Goal: Find specific page/section: Locate a particular part of the current website

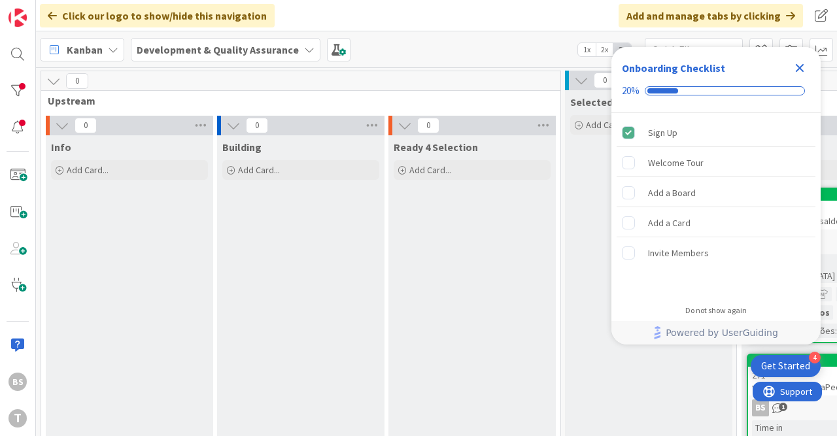
click at [795, 66] on icon "Close Checklist" at bounding box center [800, 68] width 16 height 16
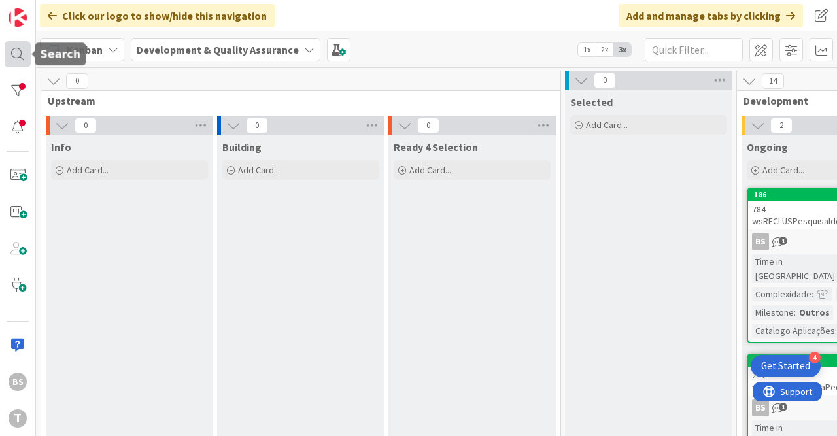
click at [18, 61] on div at bounding box center [18, 54] width 26 height 26
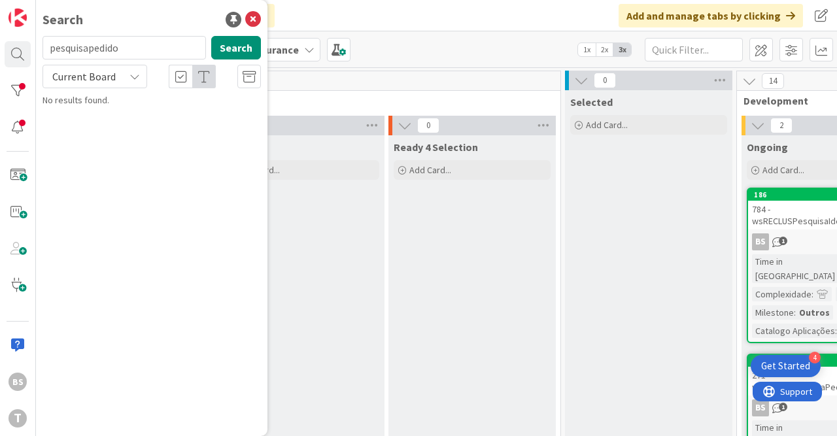
type input "pesquisapedido"
click at [780, 367] on div "271 - wsSICRIMPesquisaPedidosHistorico" at bounding box center [825, 381] width 154 height 29
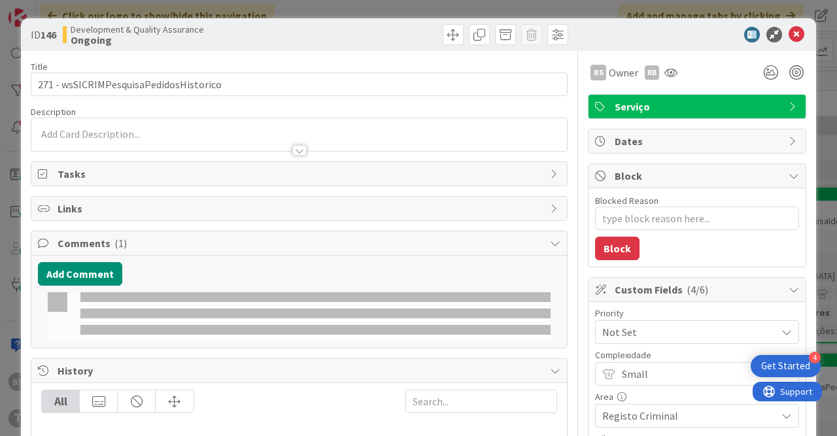
type textarea "x"
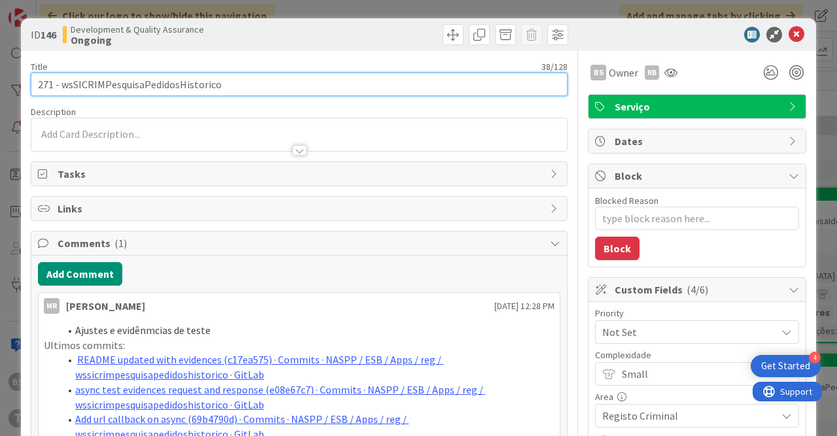
click at [188, 84] on input "271 - wsSICRIMPesquisaPedidosHistorico" at bounding box center [299, 85] width 537 height 24
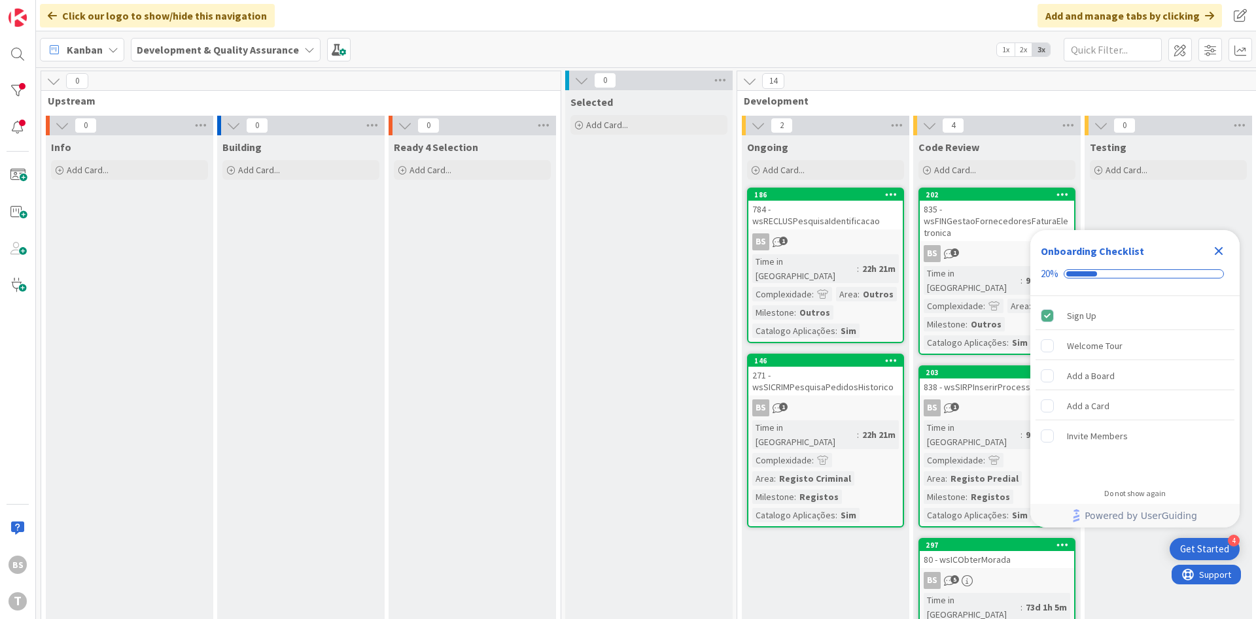
click at [1221, 260] on div "Close Checklist" at bounding box center [1218, 251] width 21 height 21
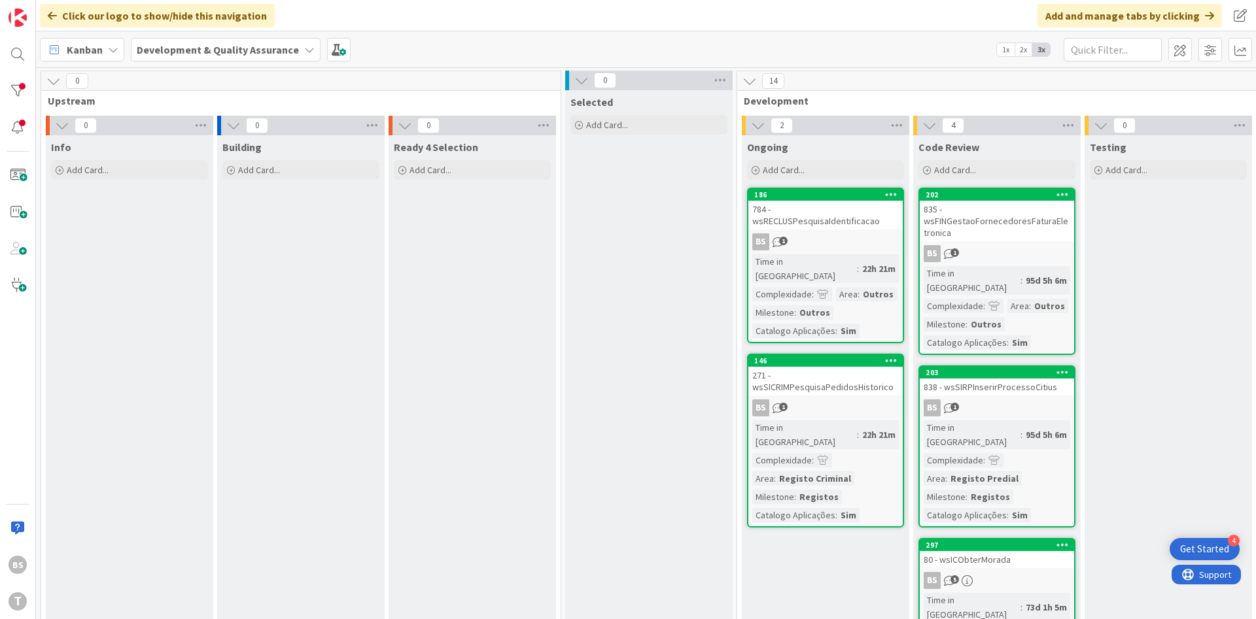
click at [845, 373] on link "146 271 - wsSICRIMPesquisaPedidosHistorico BS 1 Time in [GEOGRAPHIC_DATA] : 22h…" at bounding box center [825, 441] width 157 height 174
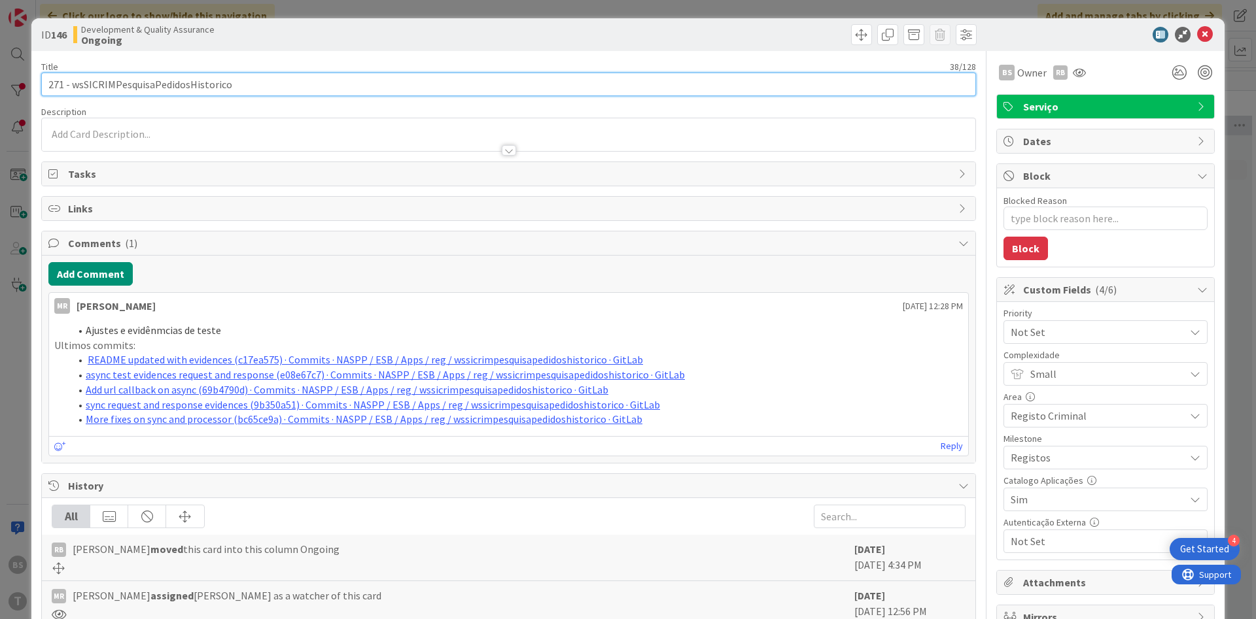
click at [203, 90] on input "271 - wsSICRIMPesquisaPedidosHistorico" at bounding box center [508, 85] width 935 height 24
click at [203, 89] on input "271 - wsSICRIMPesquisaPedidosHistorico" at bounding box center [508, 85] width 935 height 24
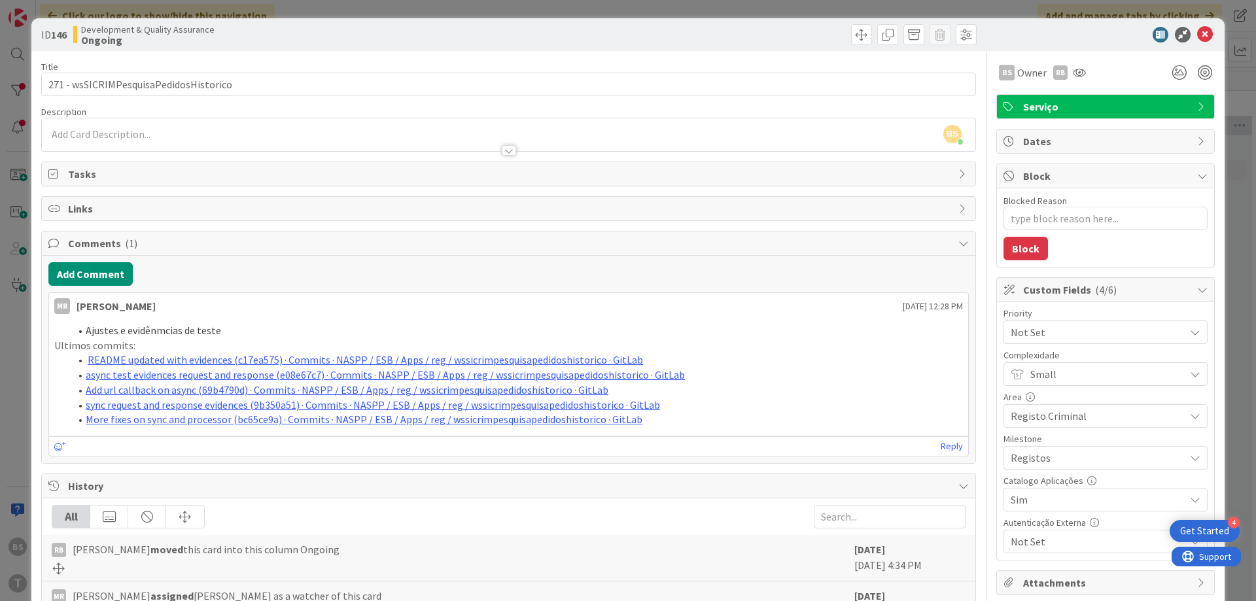
type textarea "x"
